Goal: Check status: Check status

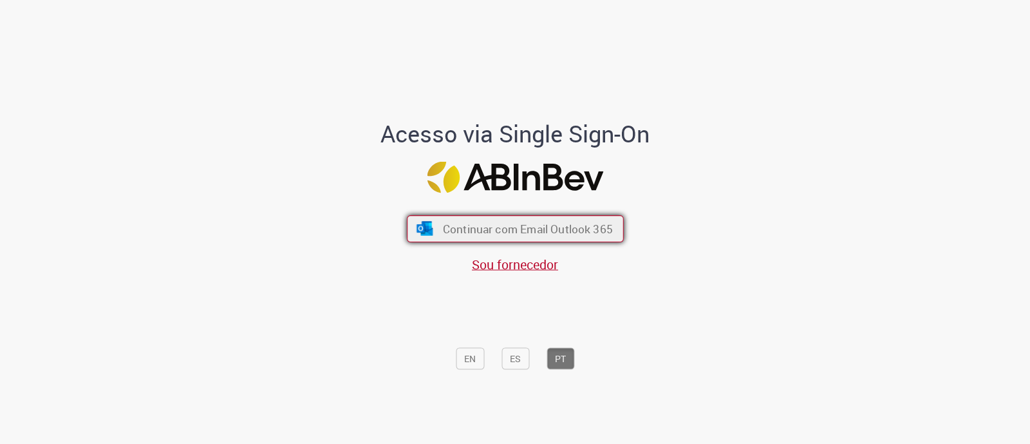
click at [451, 241] on button "Continuar com Email Outlook 365" at bounding box center [515, 228] width 217 height 27
click at [576, 233] on span "Continuar com Email Outlook 365" at bounding box center [527, 229] width 170 height 15
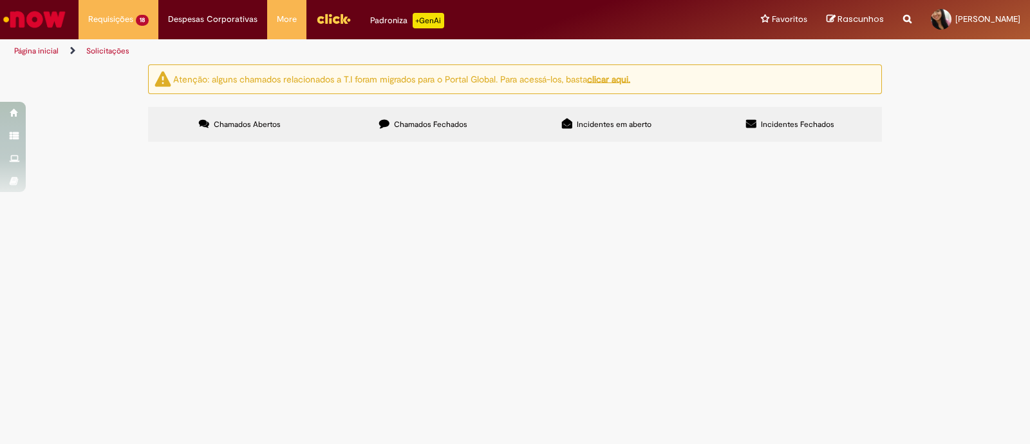
scroll to position [80, 0]
click at [0, 0] on span "Solicitação de numerário" at bounding box center [0, 0] width 0 height 0
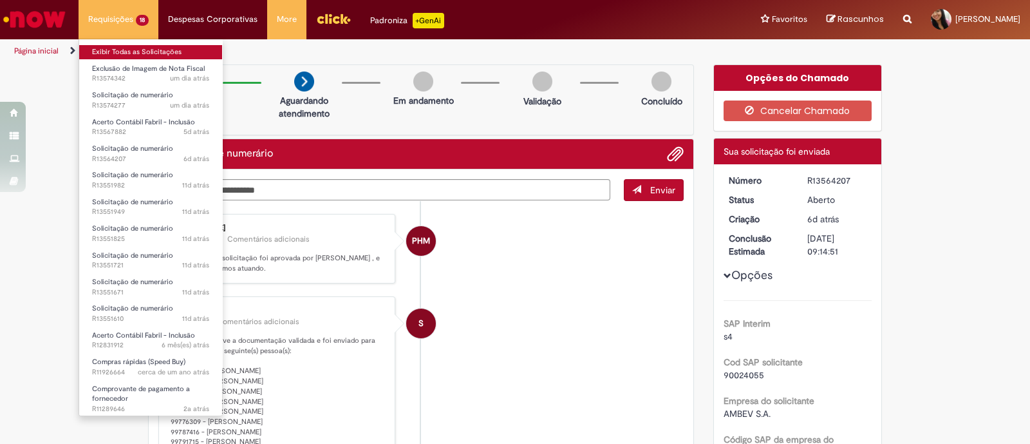
click at [129, 48] on link "Exibir Todas as Solicitações" at bounding box center [150, 52] width 143 height 14
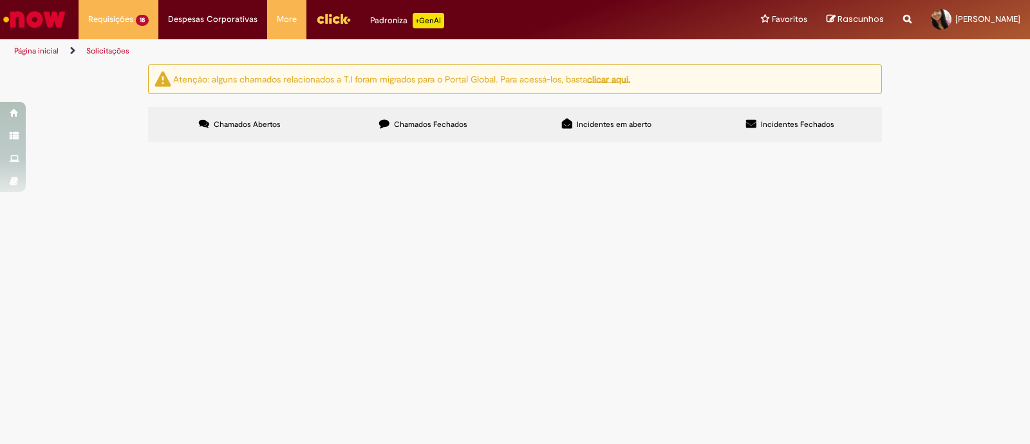
click at [0, 0] on span "Solicitação de numerário" at bounding box center [0, 0] width 0 height 0
